Goal: Task Accomplishment & Management: Complete application form

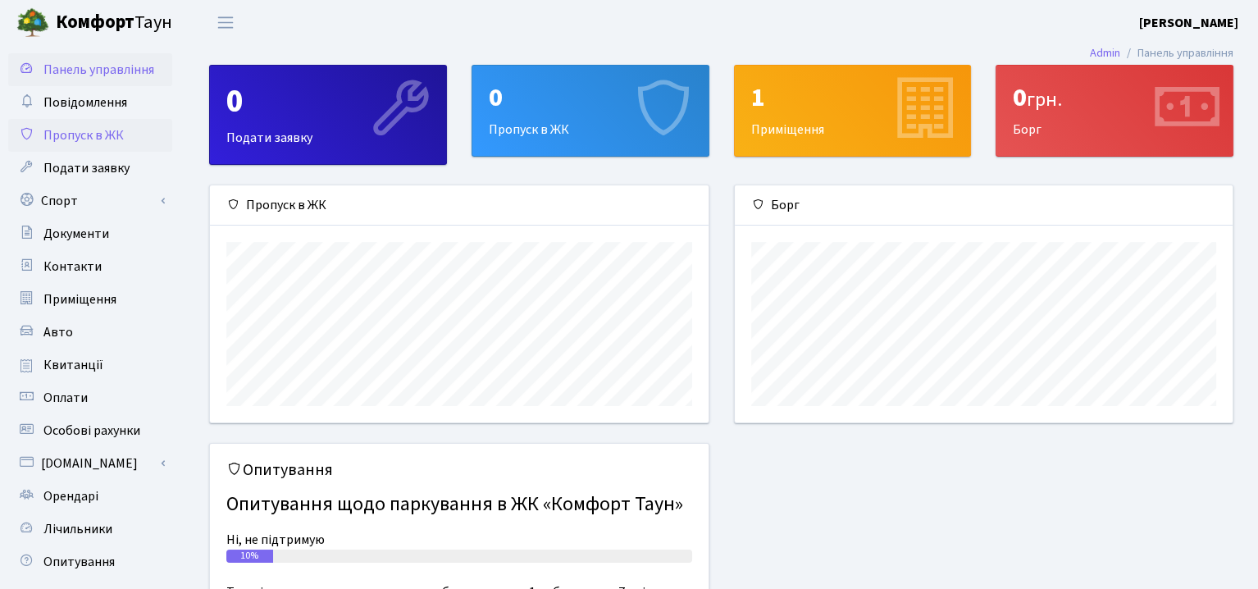
scroll to position [236, 498]
click at [94, 134] on span "Пропуск в ЖК" at bounding box center [83, 135] width 80 height 18
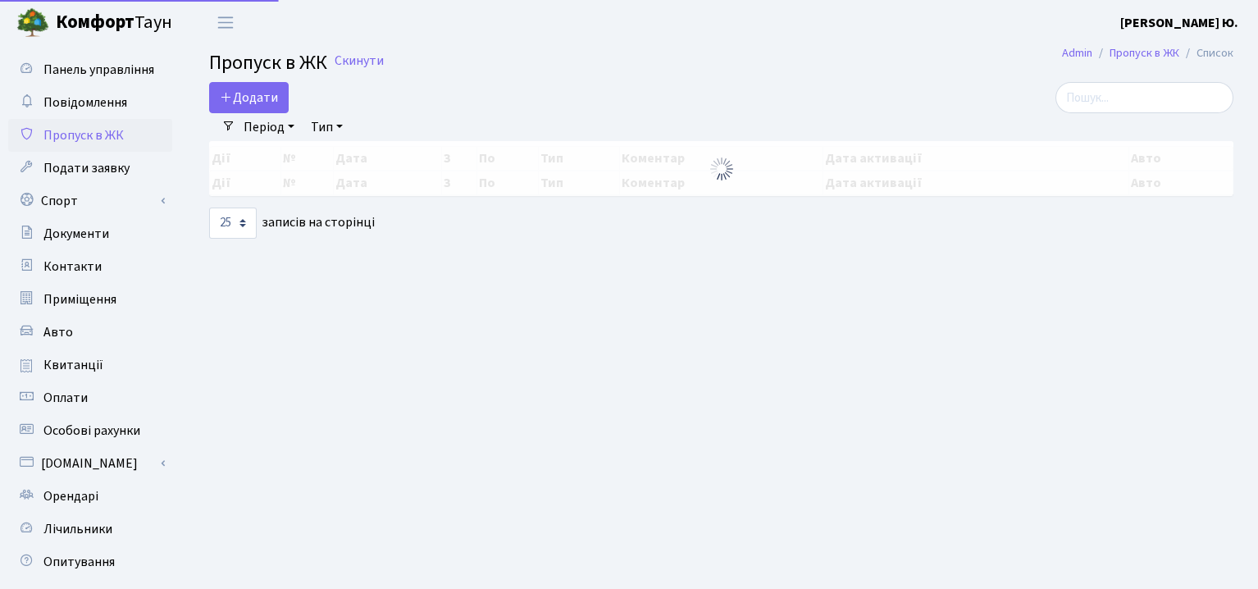
select select "25"
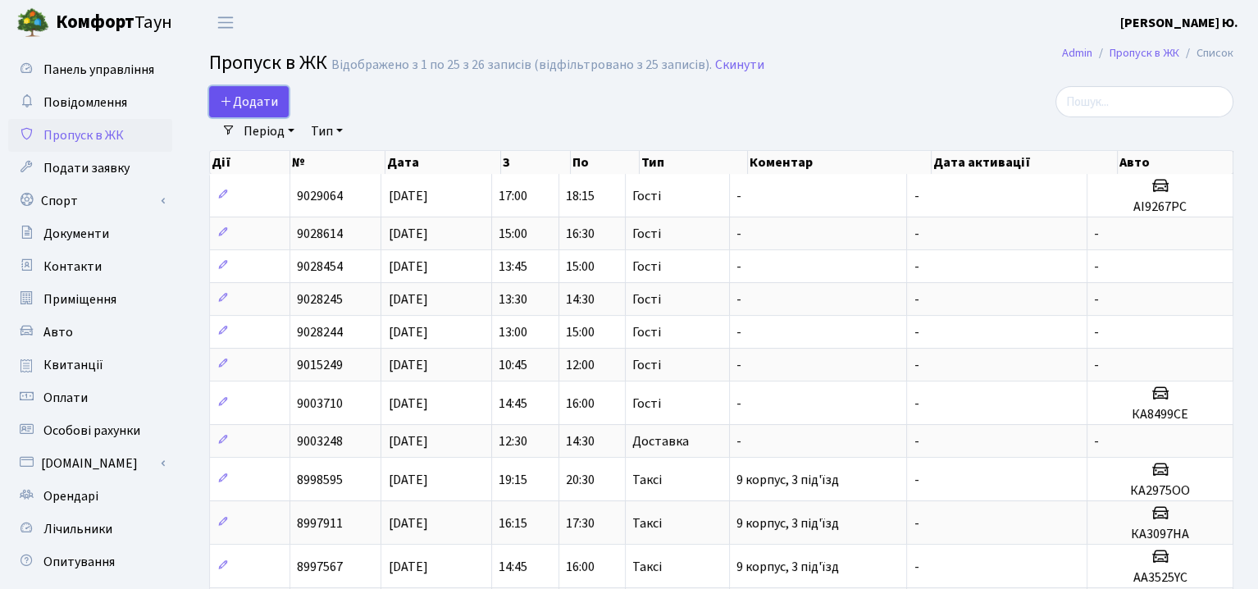
click at [239, 103] on span "Додати" at bounding box center [249, 102] width 58 height 18
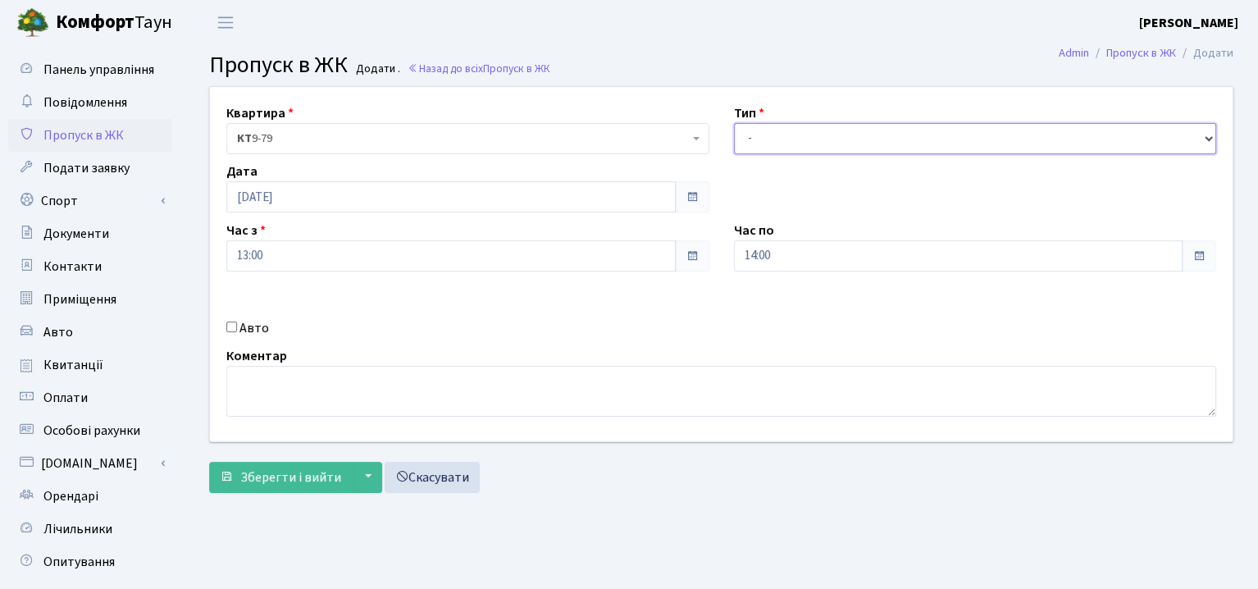
click at [790, 137] on select "- Доставка Таксі Гості Сервіс" at bounding box center [975, 138] width 483 height 31
select select "3"
click at [734, 123] on select "- Доставка Таксі Гості Сервіс" at bounding box center [975, 138] width 483 height 31
click at [460, 255] on input "13:00" at bounding box center [450, 255] width 449 height 31
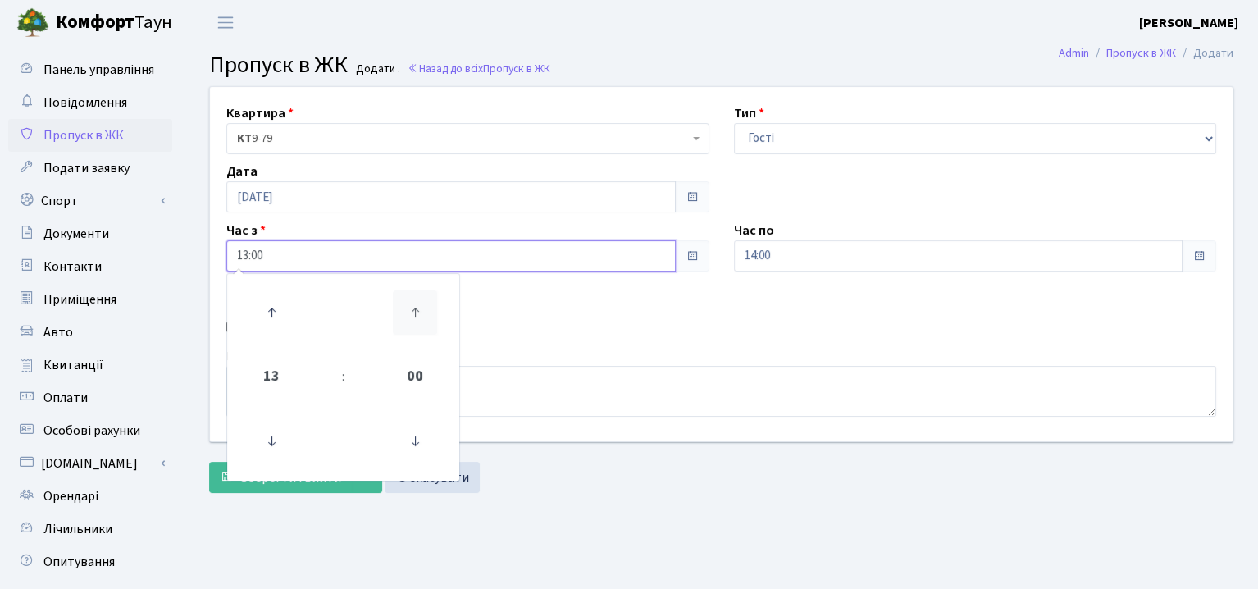
click at [415, 309] on icon at bounding box center [415, 312] width 44 height 44
type input "13:30"
click at [523, 316] on div "Квартира <b>КТ</b>&nbsp;&nbsp;&nbsp;&nbsp;9-79 КТ 9-79 Тип - Доставка Таксі Гос…" at bounding box center [721, 264] width 1047 height 354
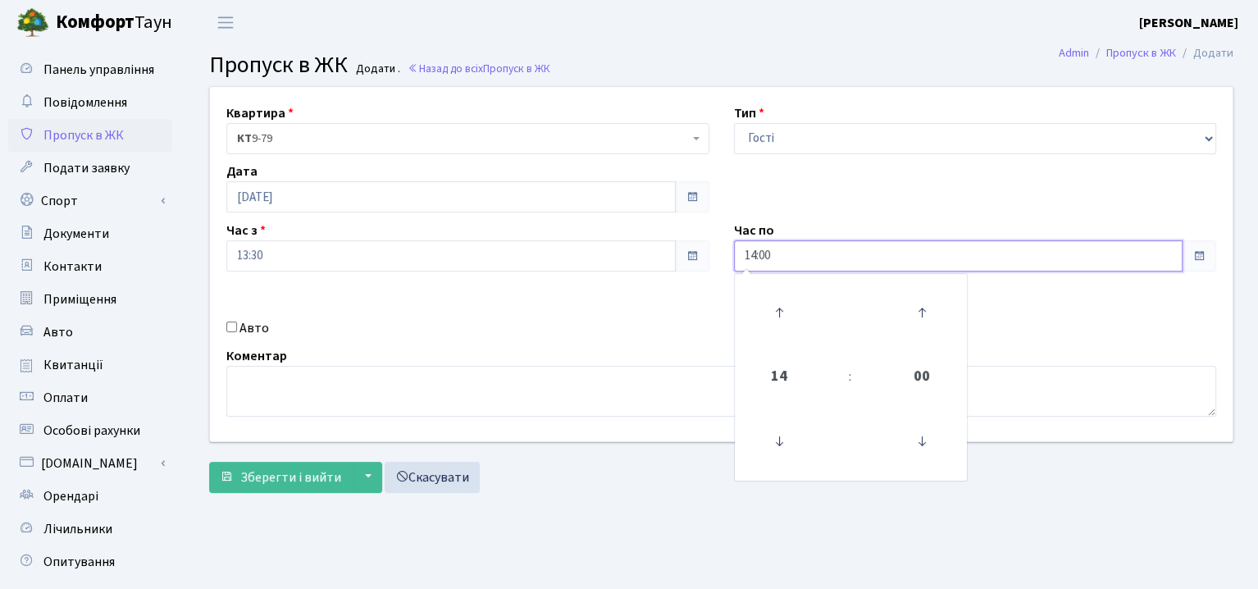
click at [790, 262] on input "14:00" at bounding box center [958, 255] width 449 height 31
click at [926, 316] on icon at bounding box center [921, 312] width 44 height 44
type input "14:30"
click at [570, 382] on textarea at bounding box center [721, 391] width 990 height 51
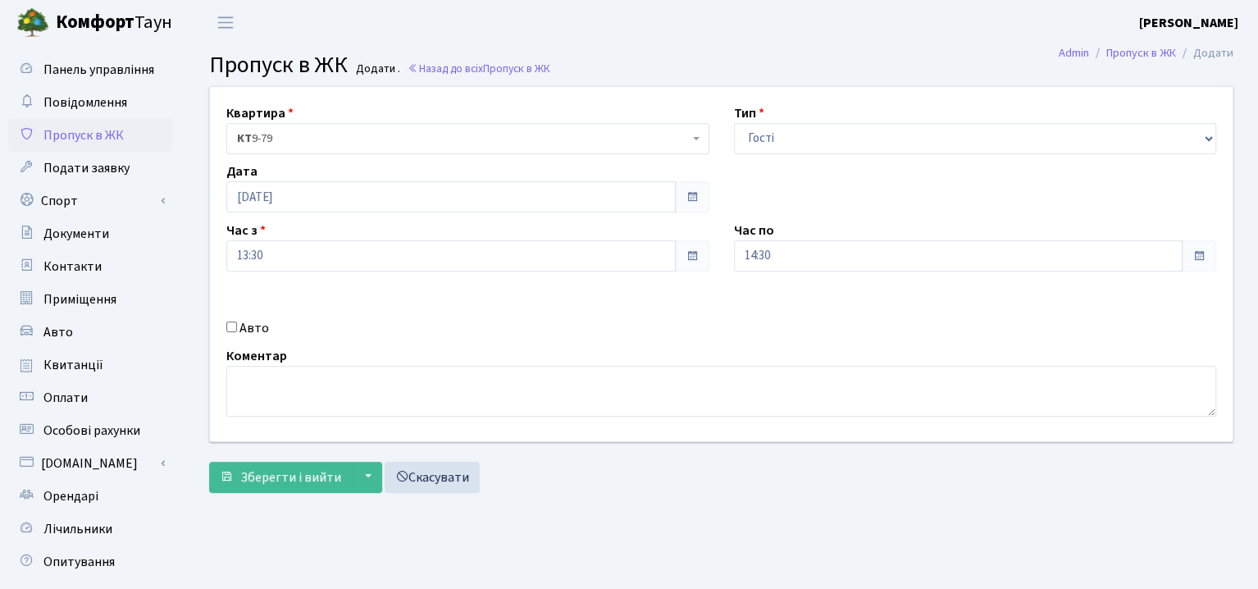
click at [229, 324] on input "Авто" at bounding box center [231, 326] width 11 height 11
checkbox input "true"
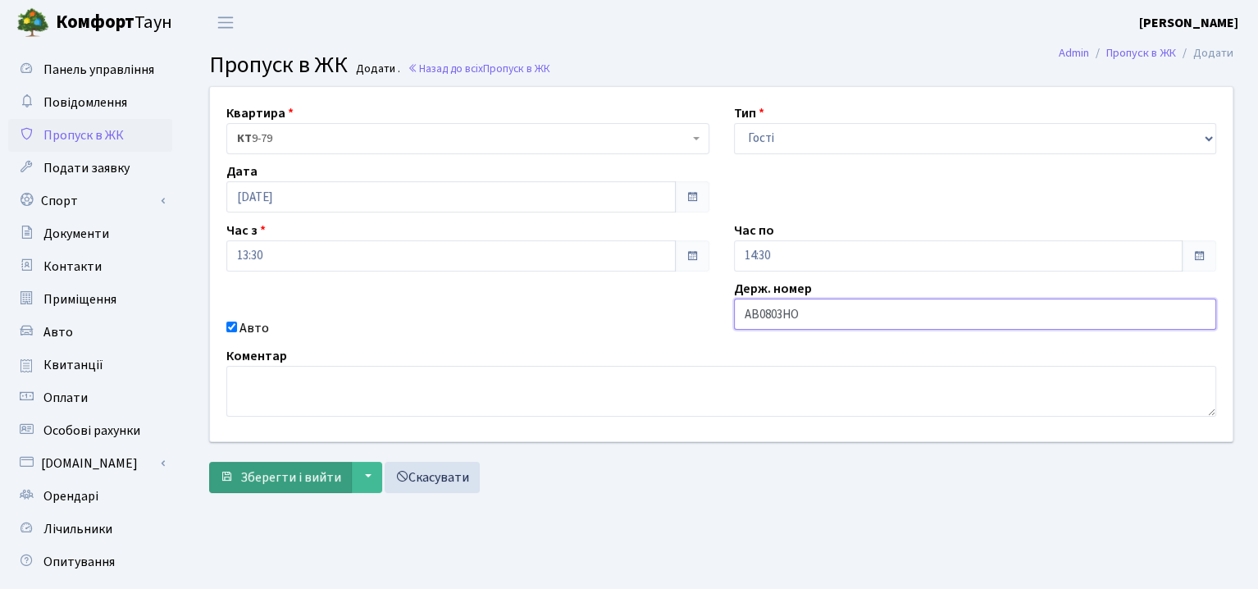
type input "АВ0803НО"
click at [307, 468] on span "Зберегти і вийти" at bounding box center [290, 477] width 101 height 18
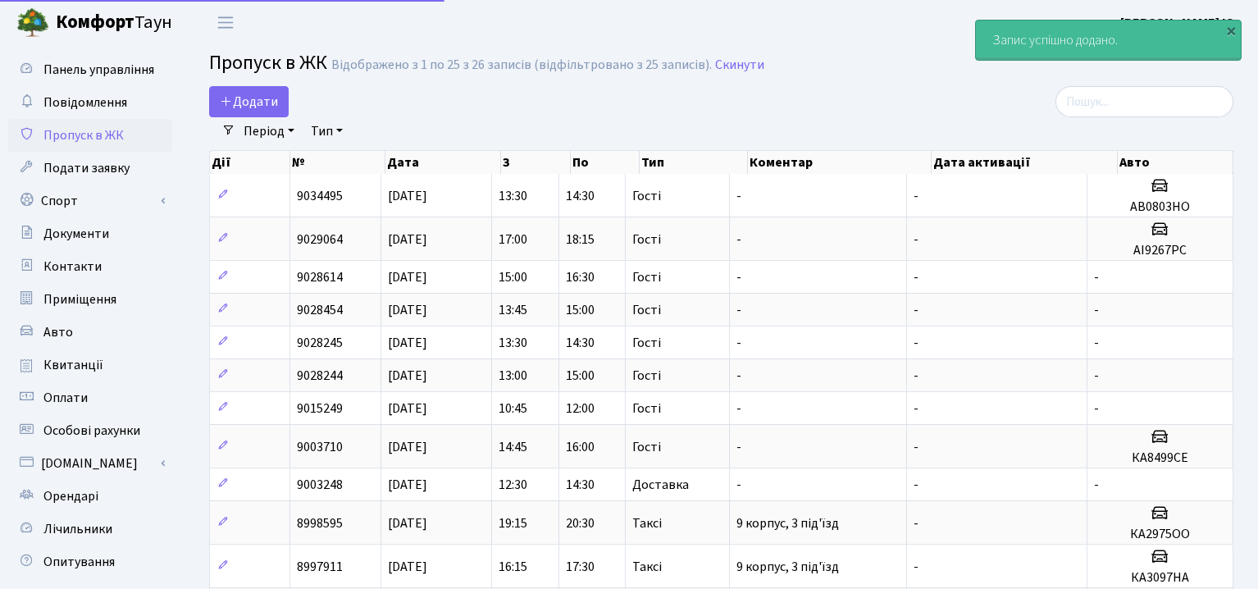
select select "25"
